Goal: Transaction & Acquisition: Purchase product/service

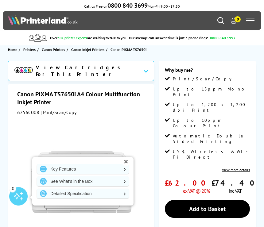
click at [47, 183] on link "See What's in the Box" at bounding box center [83, 182] width 92 height 10
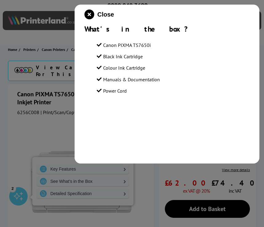
click at [85, 19] on icon "close modal" at bounding box center [89, 15] width 10 height 10
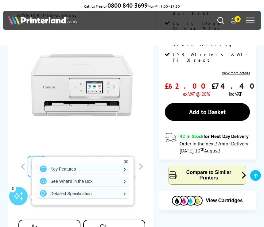
scroll to position [94, 0]
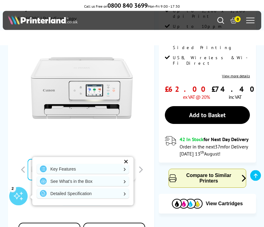
click at [120, 161] on div "Key Features See What's in the Box Detailed Specification" at bounding box center [82, 181] width 101 height 49
click at [120, 163] on div "Key Features See What's in the Box Detailed Specification" at bounding box center [82, 181] width 101 height 49
click at [122, 162] on div "✕" at bounding box center [126, 161] width 9 height 9
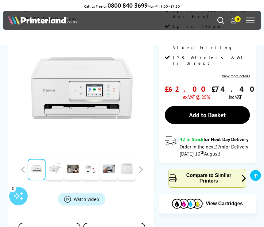
scroll to position [94, 0]
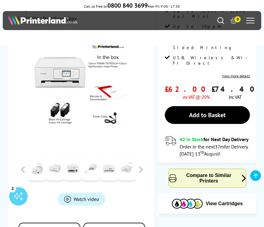
click at [179, 106] on link "Add to Basket" at bounding box center [207, 115] width 85 height 18
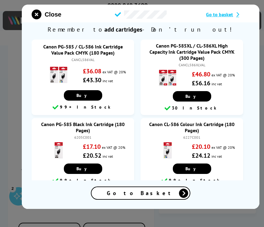
click at [125, 199] on div "Go to Basket" at bounding box center [140, 193] width 98 height 12
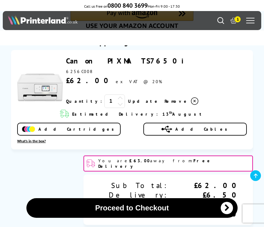
scroll to position [165, 0]
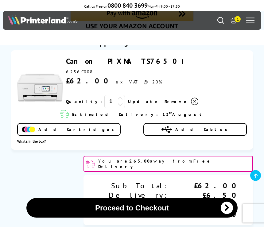
click at [69, 133] on span "Add Cartridges" at bounding box center [77, 130] width 79 height 6
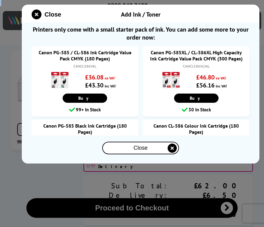
scroll to position [0, 0]
click at [32, 213] on div at bounding box center [132, 113] width 264 height 227
click at [56, 91] on img at bounding box center [59, 79] width 21 height 21
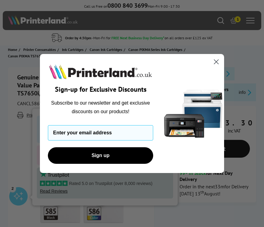
click at [210, 61] on img "POPUP Form" at bounding box center [193, 113] width 61 height 119
click at [213, 62] on circle "Close dialog" at bounding box center [216, 62] width 10 height 10
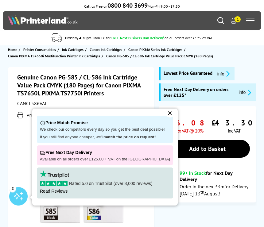
click at [166, 115] on div "✕" at bounding box center [170, 113] width 9 height 9
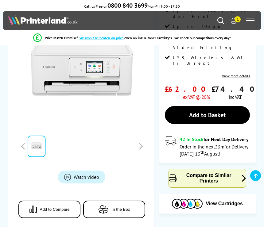
scroll to position [94, 0]
